Goal: Task Accomplishment & Management: Manage account settings

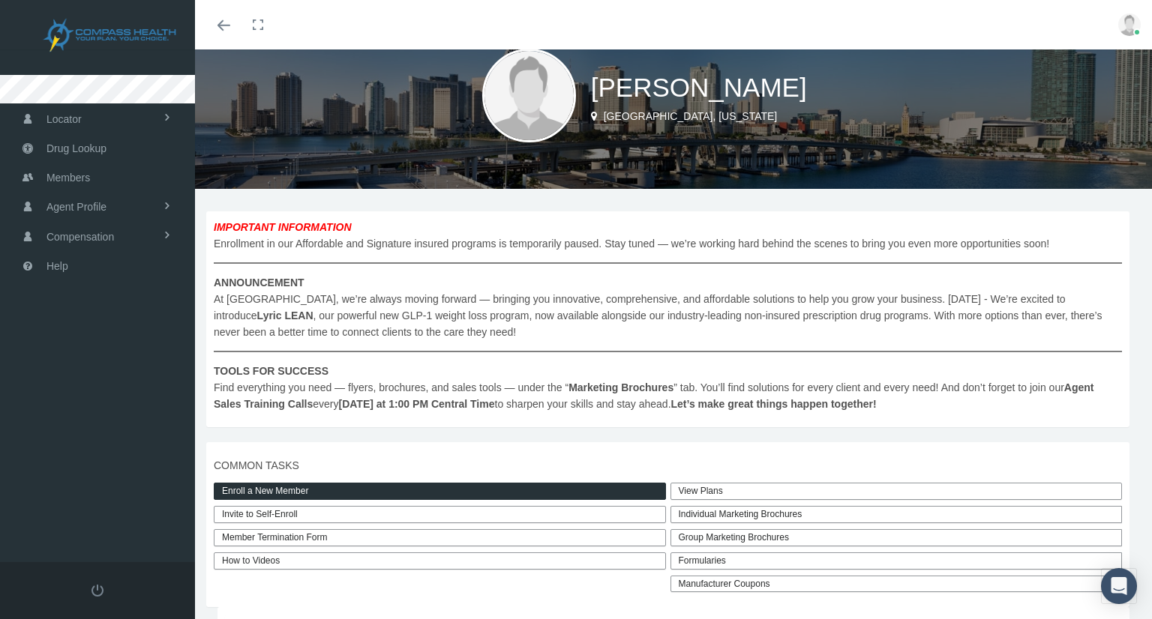
scroll to position [43, 0]
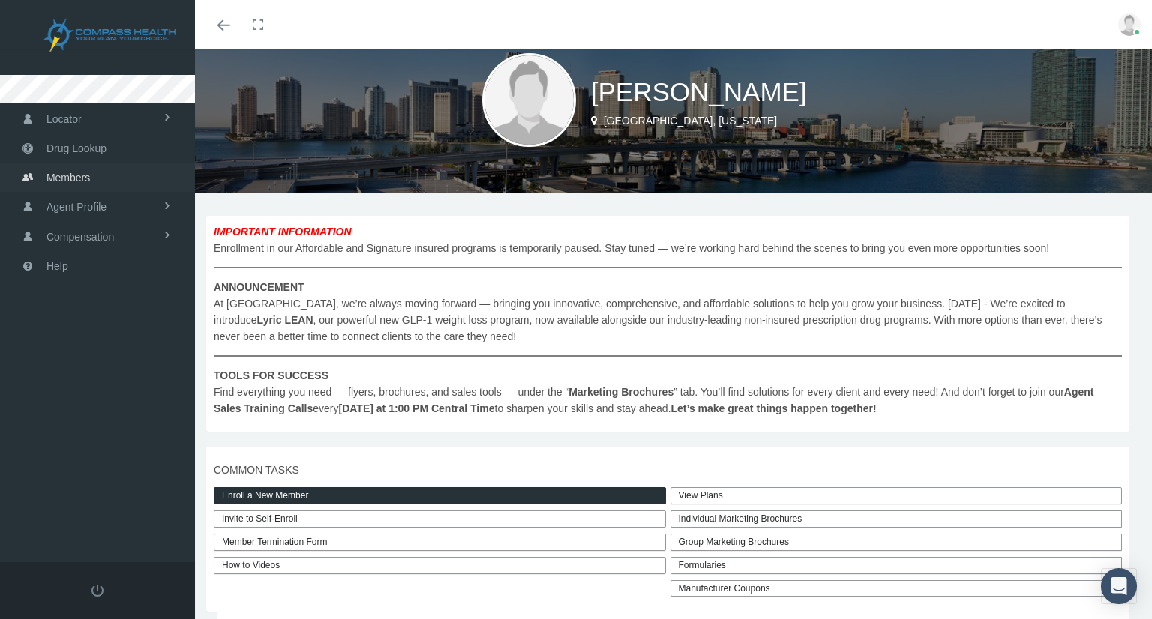
click at [87, 169] on span "Members" at bounding box center [67, 177] width 43 height 28
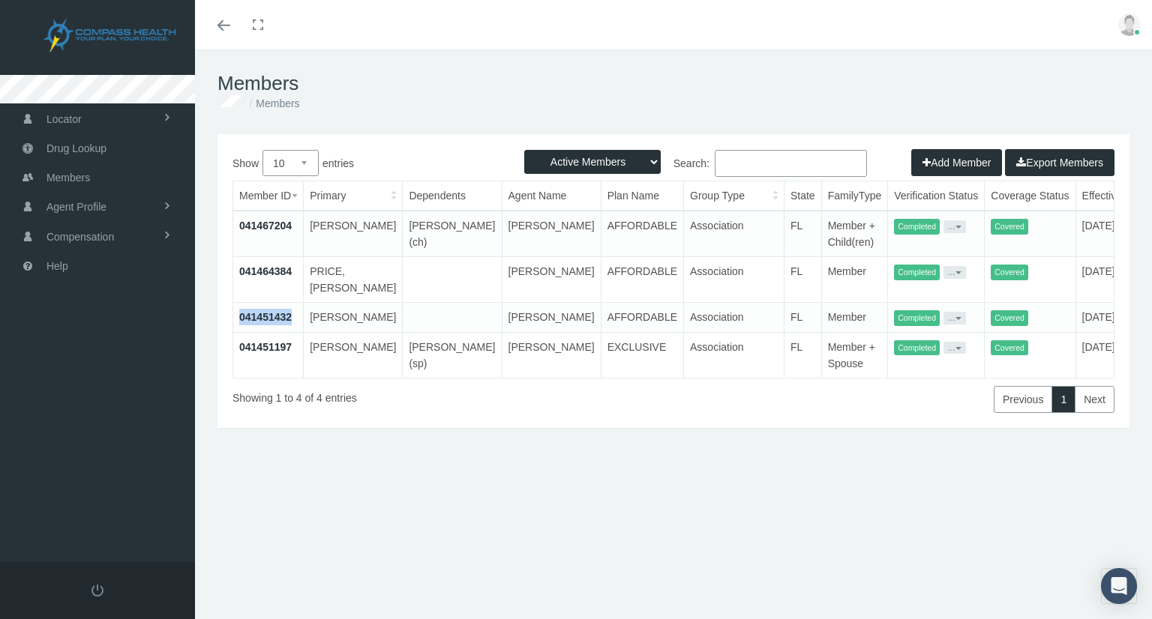
drag, startPoint x: 297, startPoint y: 335, endPoint x: 233, endPoint y: 332, distance: 63.8
click at [233, 332] on td "041451432" at bounding box center [268, 318] width 70 height 30
copy link "041451432"
click at [257, 323] on link "041451432" at bounding box center [265, 317] width 52 height 12
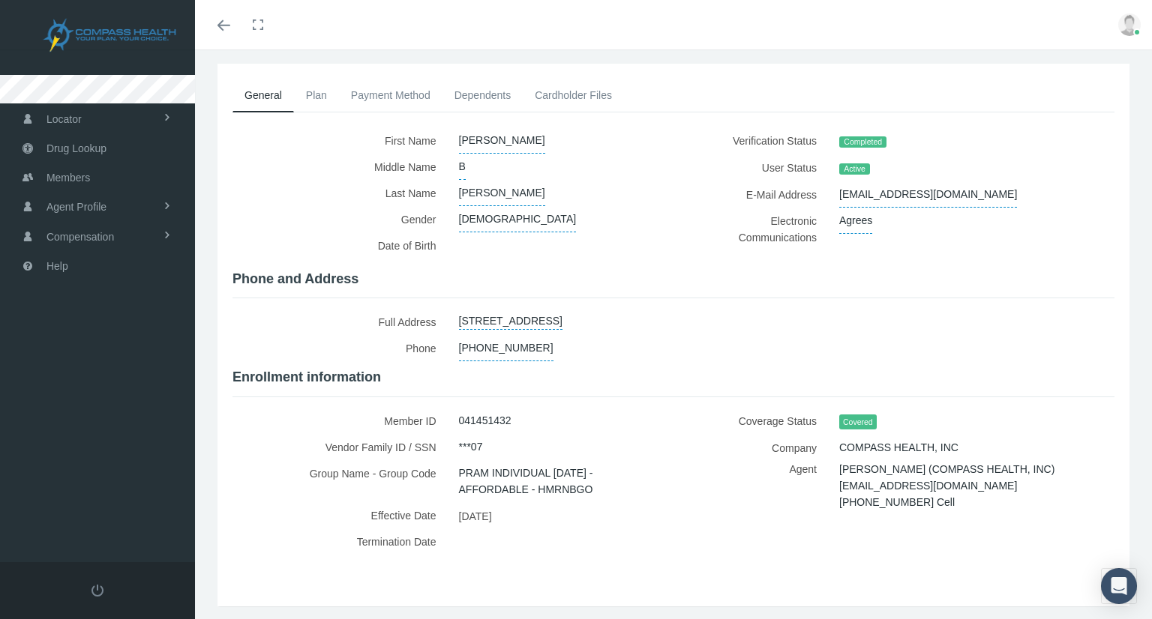
scroll to position [107, 0]
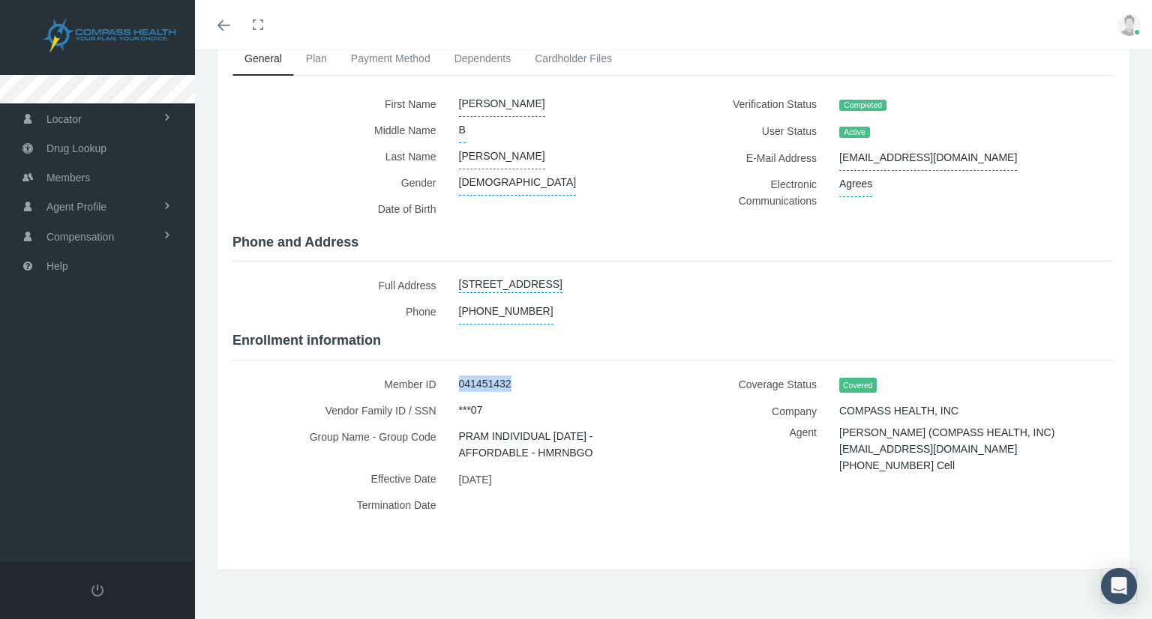
drag, startPoint x: 515, startPoint y: 373, endPoint x: 457, endPoint y: 370, distance: 57.8
click at [457, 371] on div "041451432" at bounding box center [555, 384] width 215 height 26
copy span "041451432"
drag, startPoint x: 522, startPoint y: 206, endPoint x: 457, endPoint y: 209, distance: 64.6
click at [457, 209] on div at bounding box center [555, 211] width 215 height 31
